Goal: Transaction & Acquisition: Obtain resource

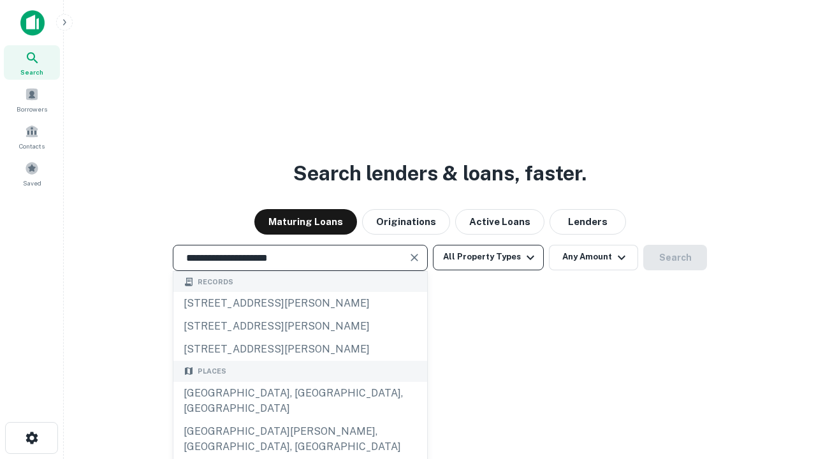
click at [300, 420] on div "[GEOGRAPHIC_DATA], [GEOGRAPHIC_DATA], [GEOGRAPHIC_DATA]" at bounding box center [300, 401] width 254 height 38
click at [489, 257] on button "All Property Types" at bounding box center [488, 258] width 111 height 26
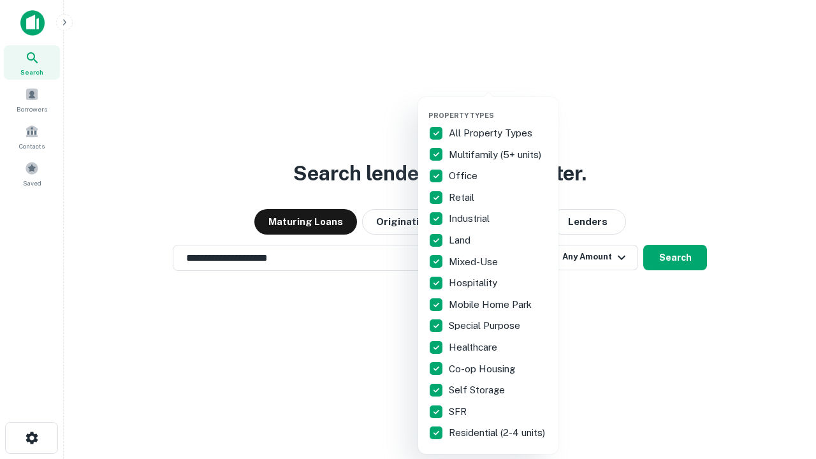
type input "**********"
click at [499, 107] on button "button" at bounding box center [499, 107] width 140 height 1
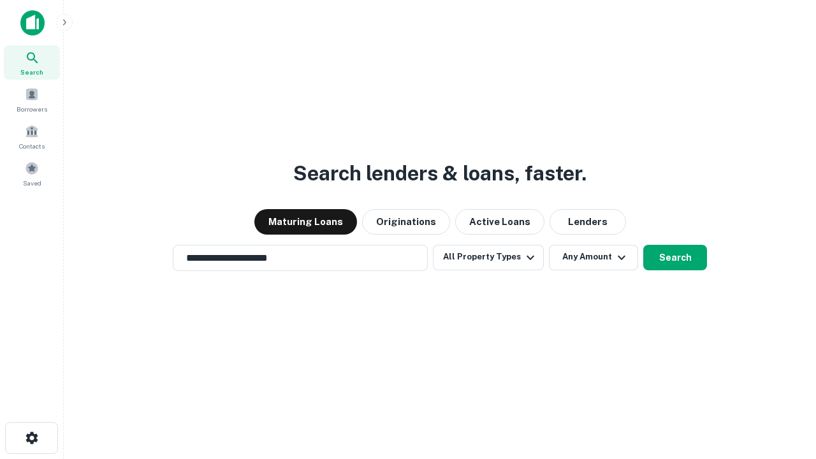
scroll to position [20, 0]
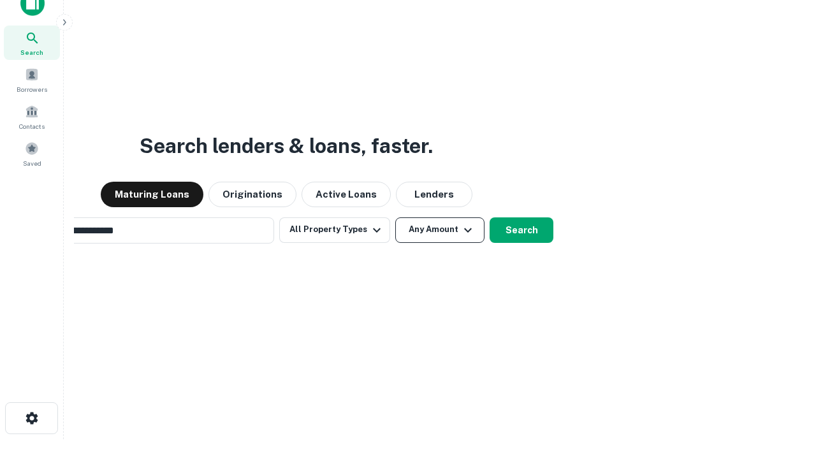
click at [395, 218] on button "Any Amount" at bounding box center [439, 231] width 89 height 26
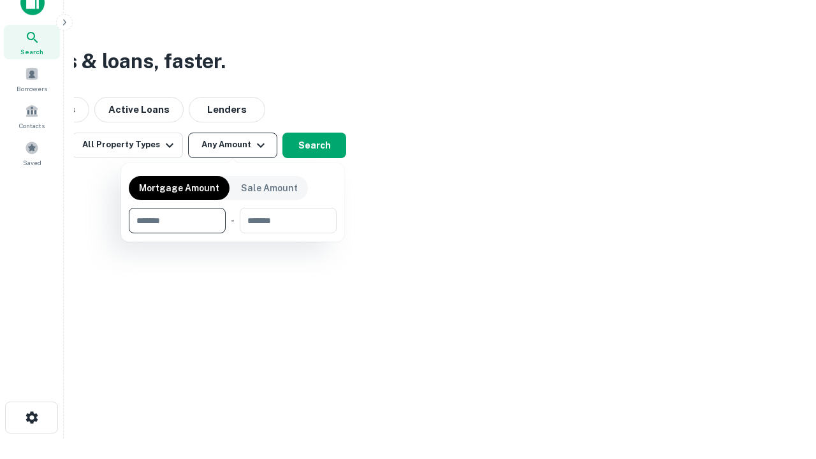
type input "*******"
click at [233, 233] on button "button" at bounding box center [233, 233] width 208 height 1
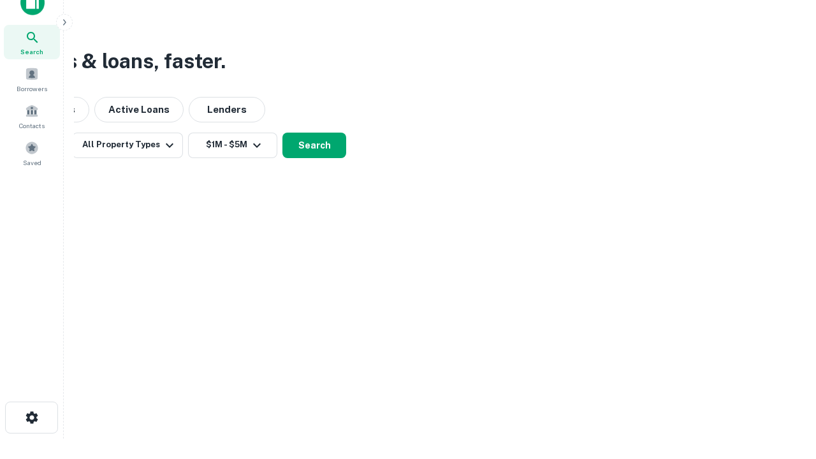
scroll to position [20, 0]
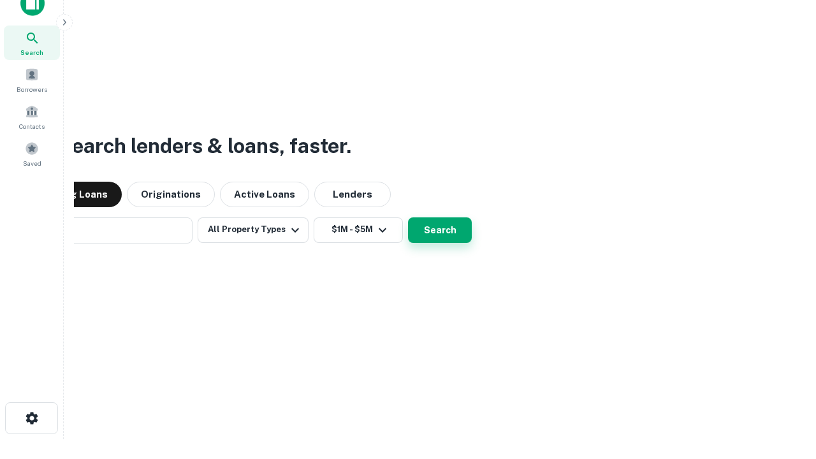
click at [408, 218] on button "Search" at bounding box center [440, 231] width 64 height 26
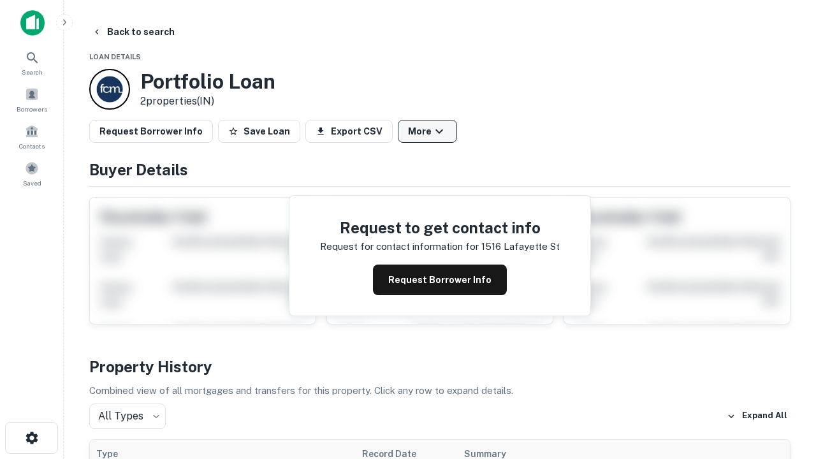
click at [427, 131] on button "More" at bounding box center [427, 131] width 59 height 23
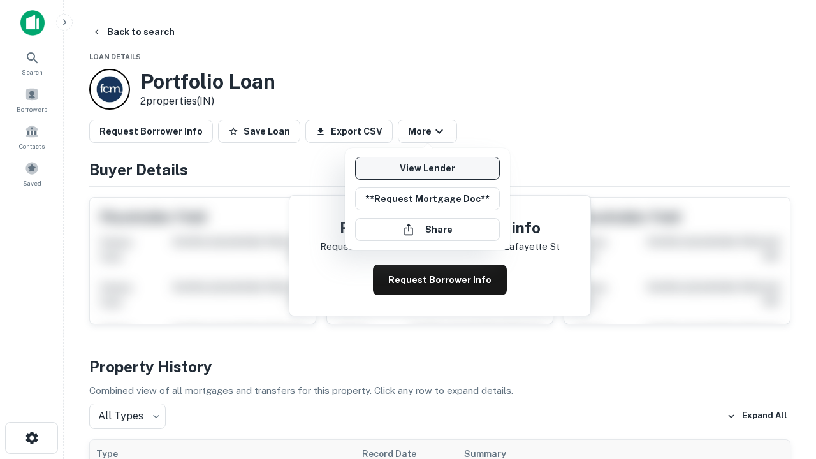
click at [427, 168] on link "View Lender" at bounding box center [427, 168] width 145 height 23
